Goal: Download file/media

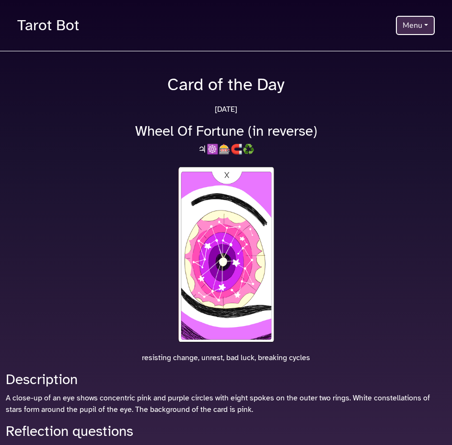
click at [409, 22] on button "Menu" at bounding box center [415, 25] width 39 height 19
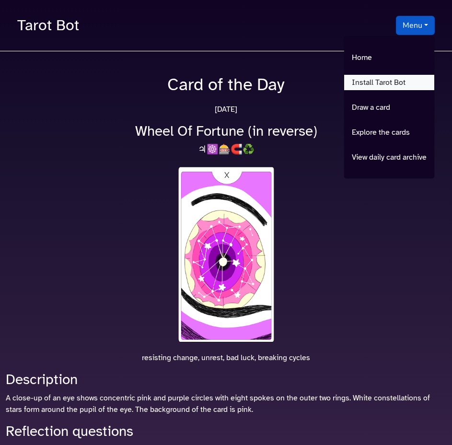
click at [371, 83] on link "Install Tarot Bot" at bounding box center [390, 82] width 90 height 15
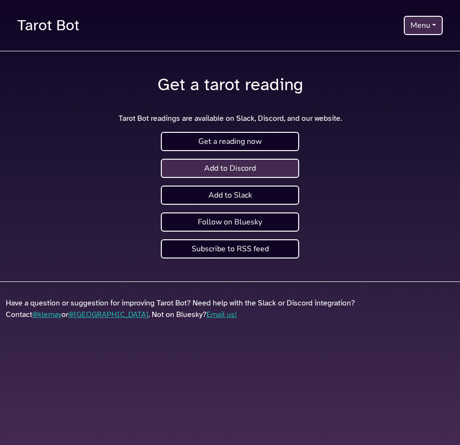
click at [241, 171] on link "Add to Discord" at bounding box center [230, 168] width 138 height 19
